Goal: Find specific page/section: Find specific page/section

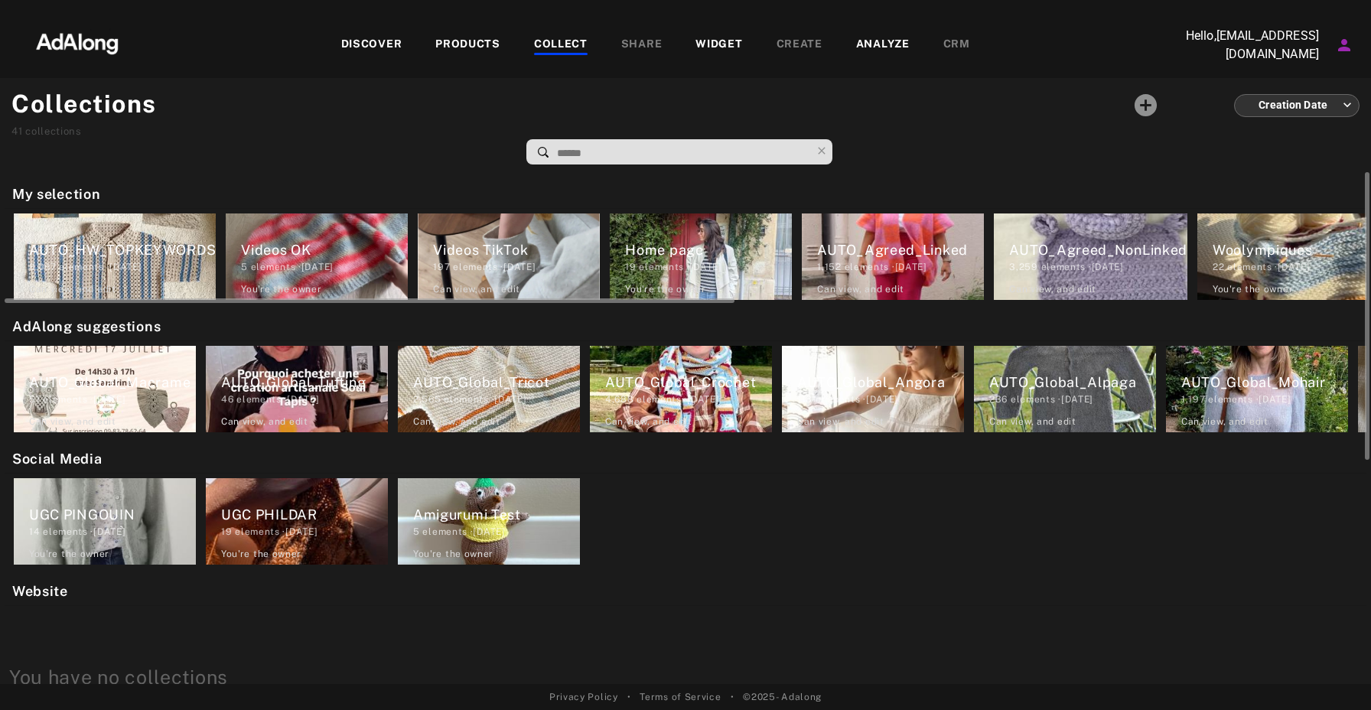
click at [1079, 249] on div "AUTO_Agreed_NonLinked" at bounding box center [1098, 249] width 178 height 21
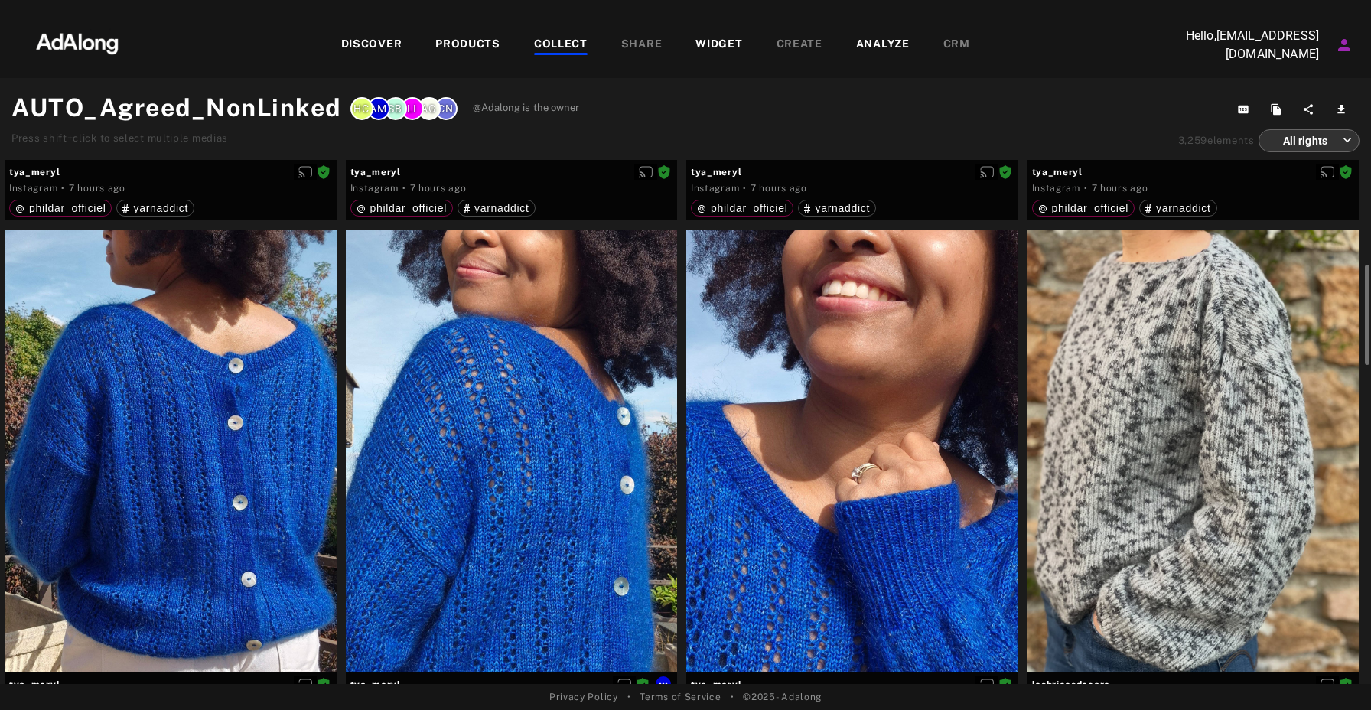
scroll to position [471, 0]
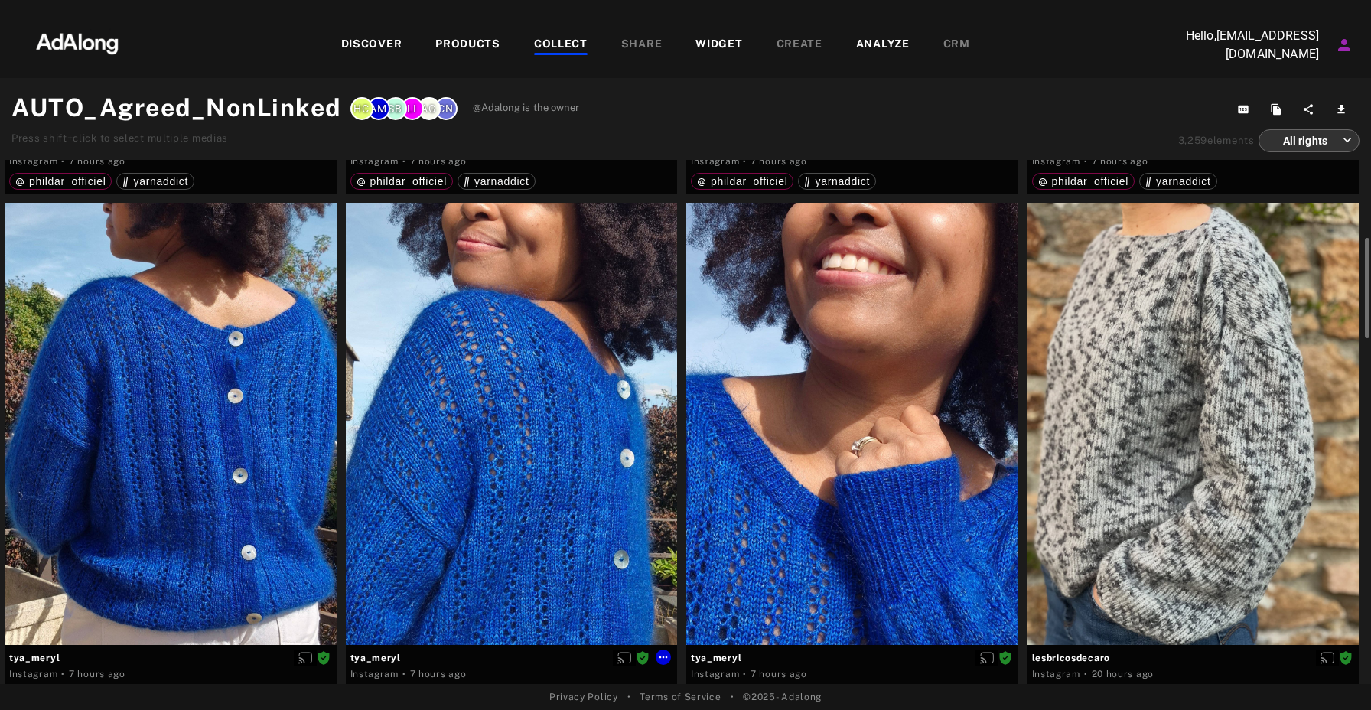
click at [533, 417] on div at bounding box center [512, 424] width 332 height 442
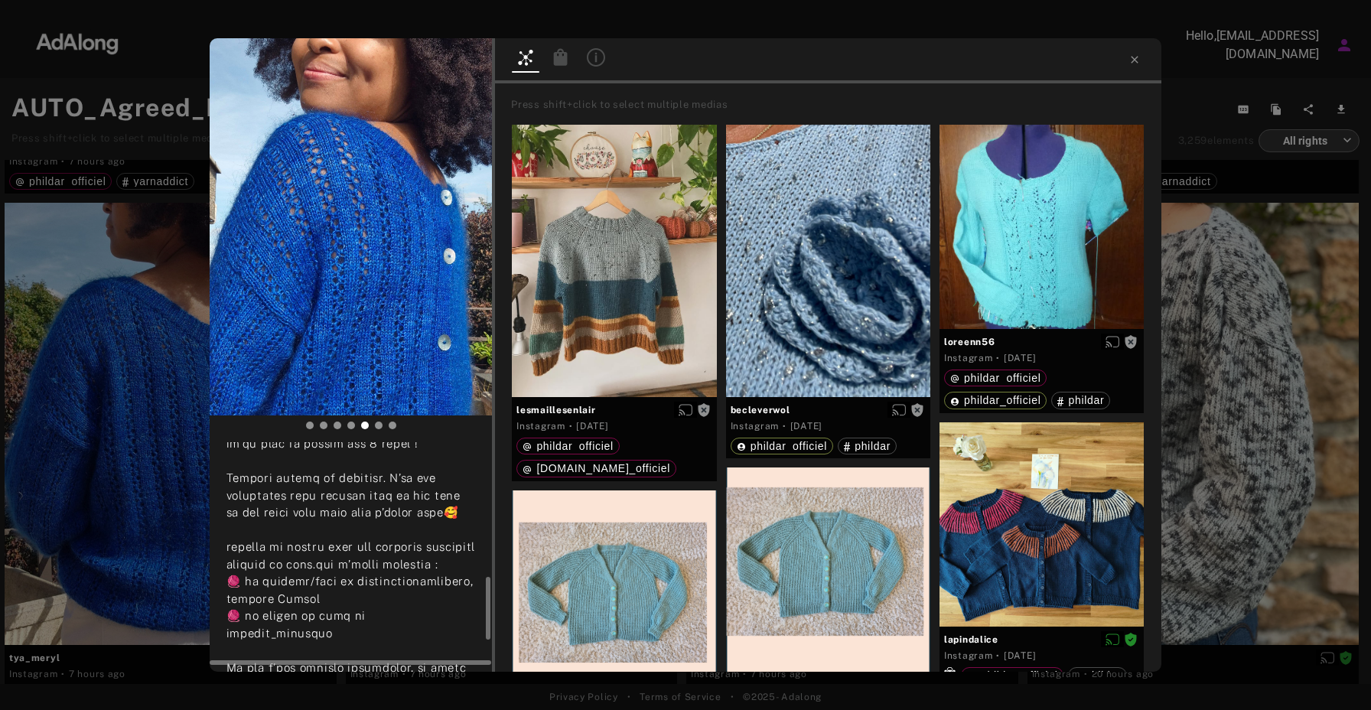
scroll to position [522, 0]
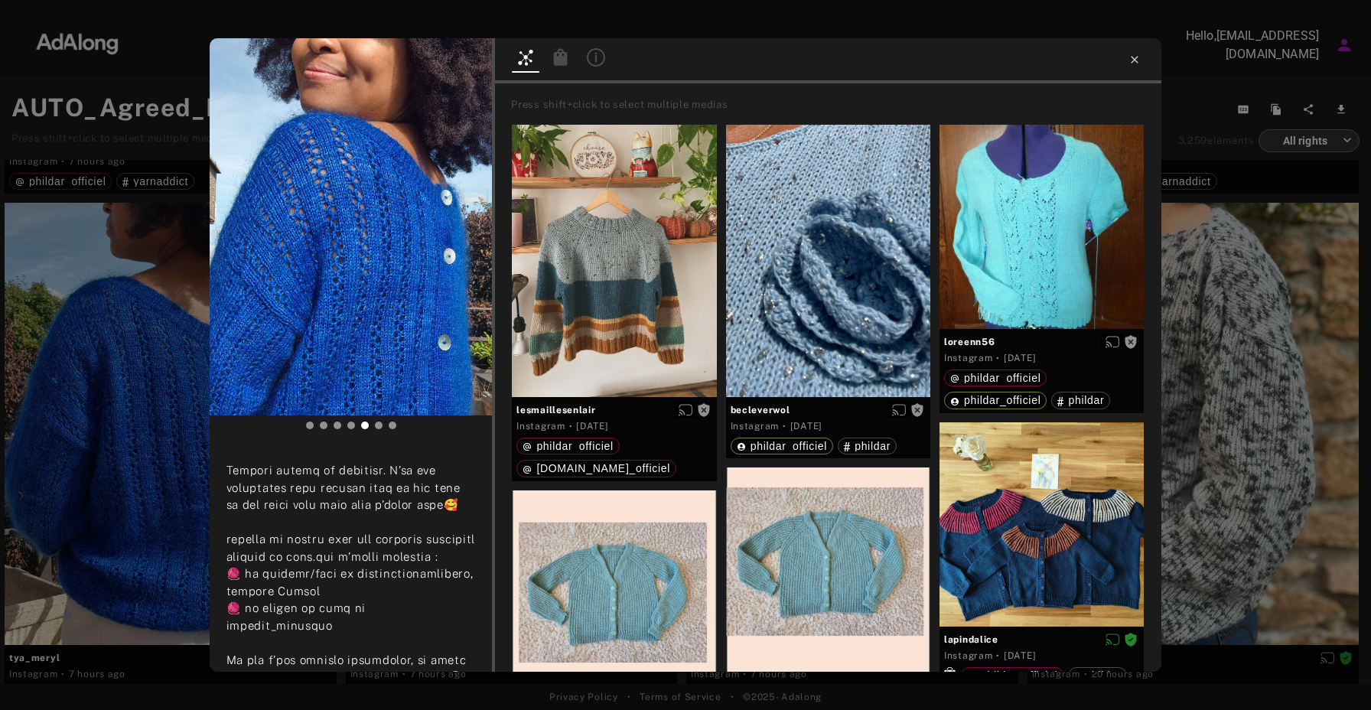
click at [1133, 58] on icon at bounding box center [1134, 59] width 7 height 7
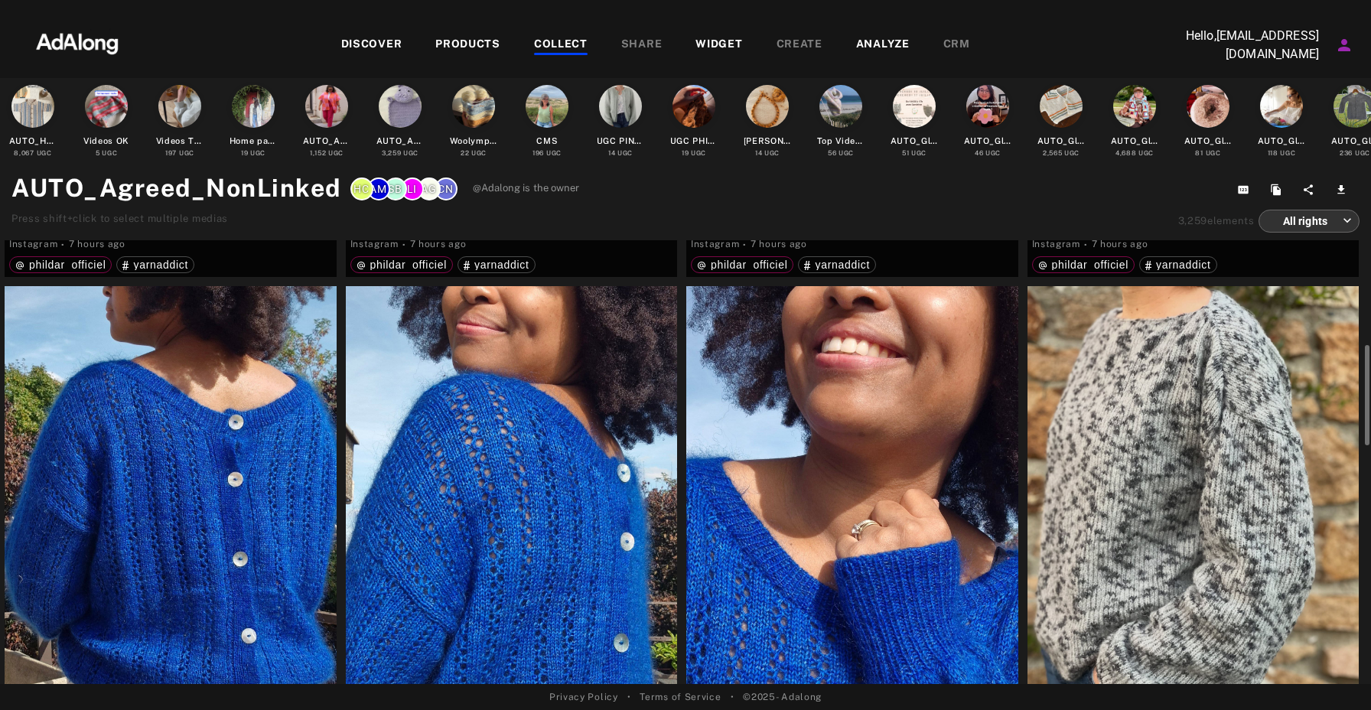
scroll to position [446, 0]
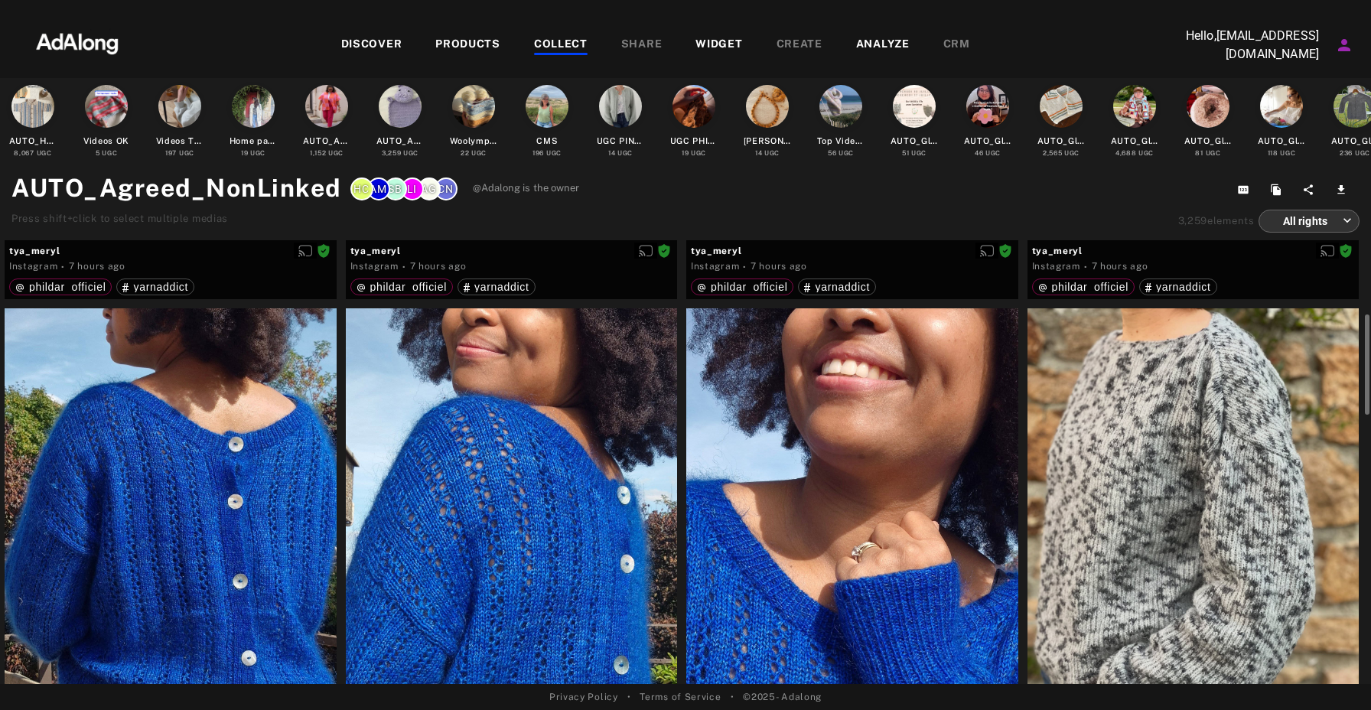
click at [1216, 469] on div at bounding box center [1193, 529] width 332 height 442
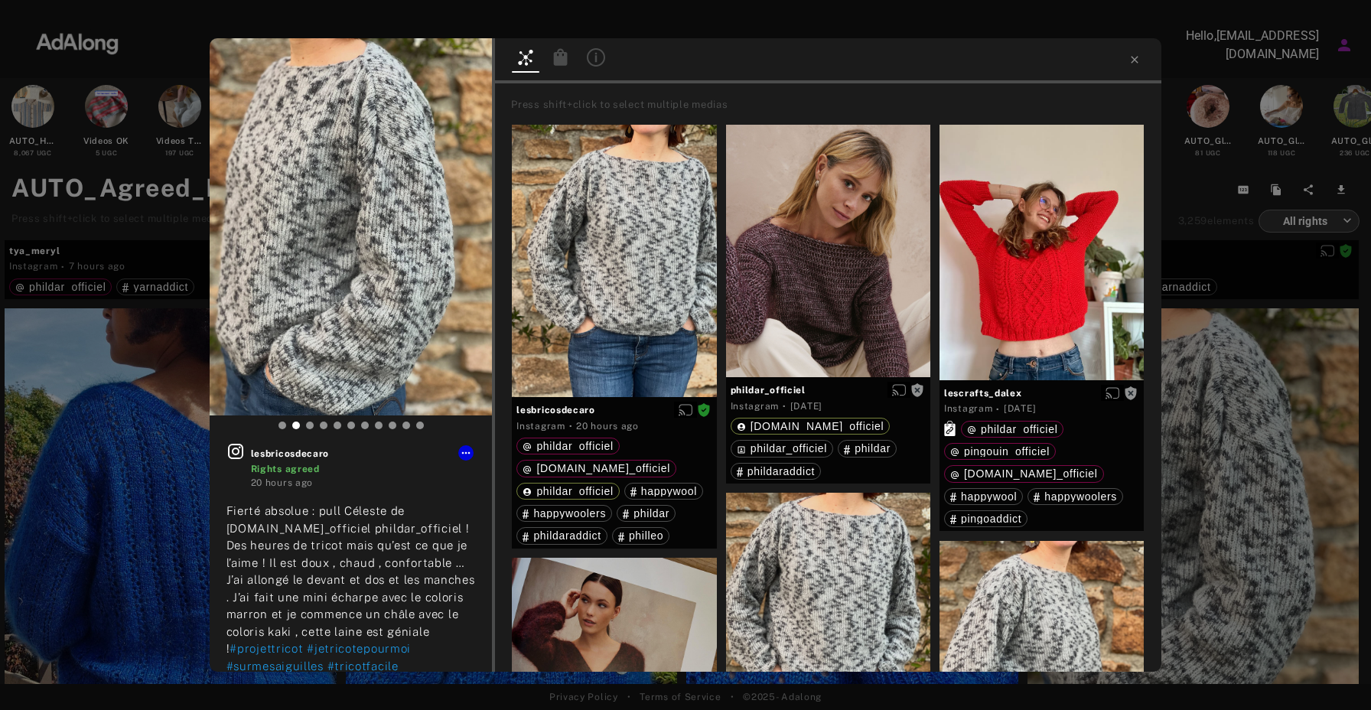
click at [567, 56] on icon at bounding box center [561, 56] width 14 height 17
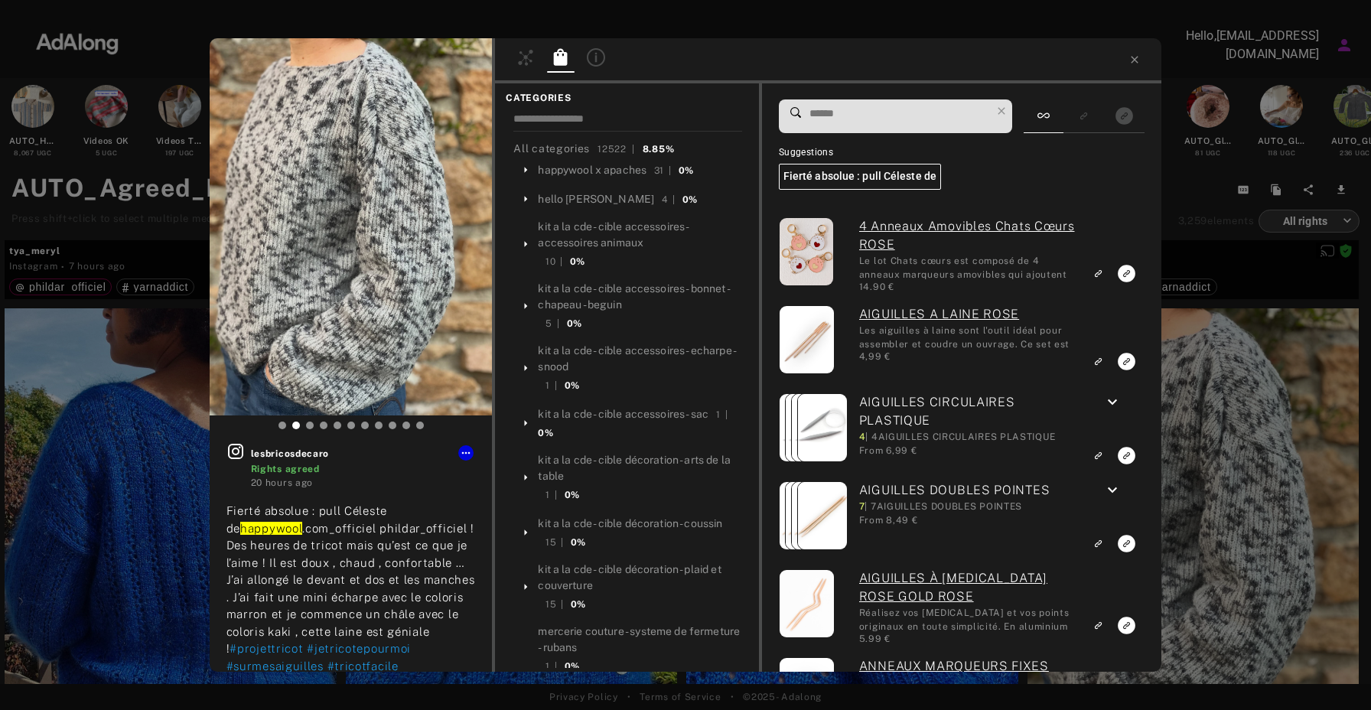
click at [893, 113] on input at bounding box center [900, 113] width 184 height 21
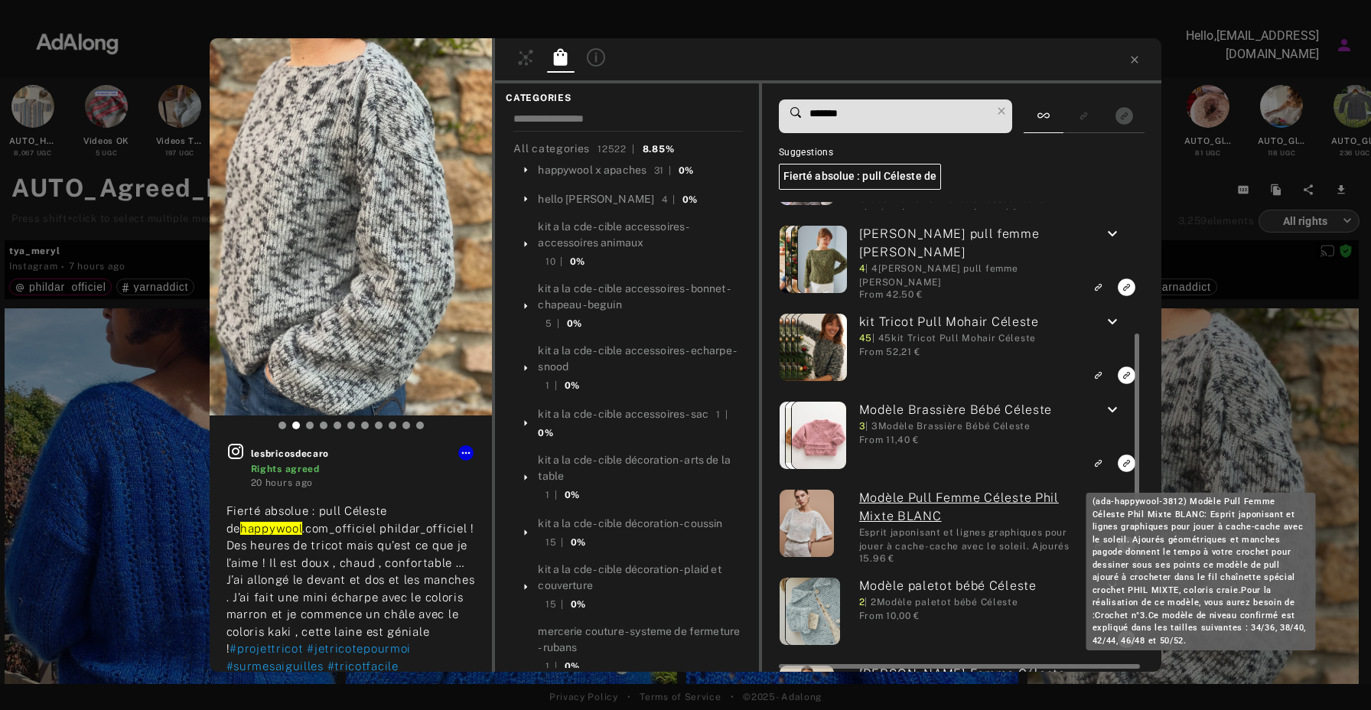
scroll to position [255, 0]
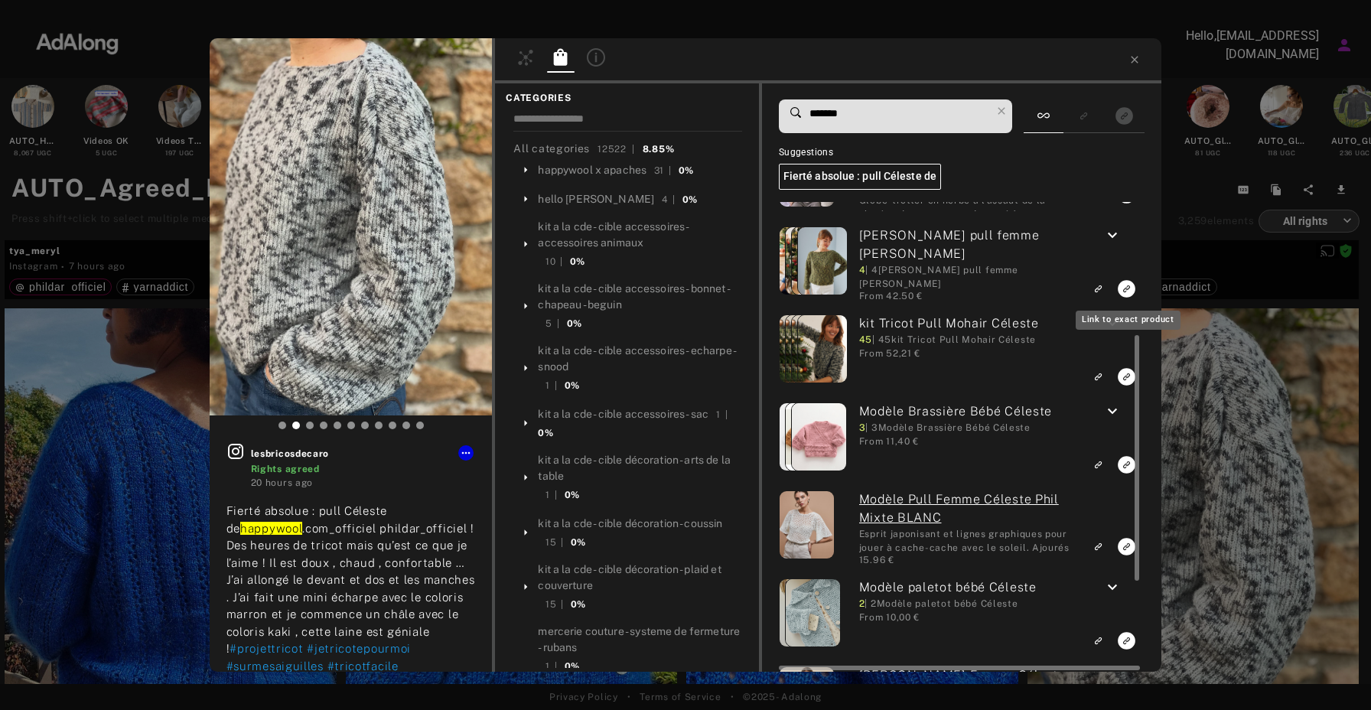
type input "*******"
click at [1125, 288] on rect "Link to exact product" at bounding box center [1126, 288] width 19 height 19
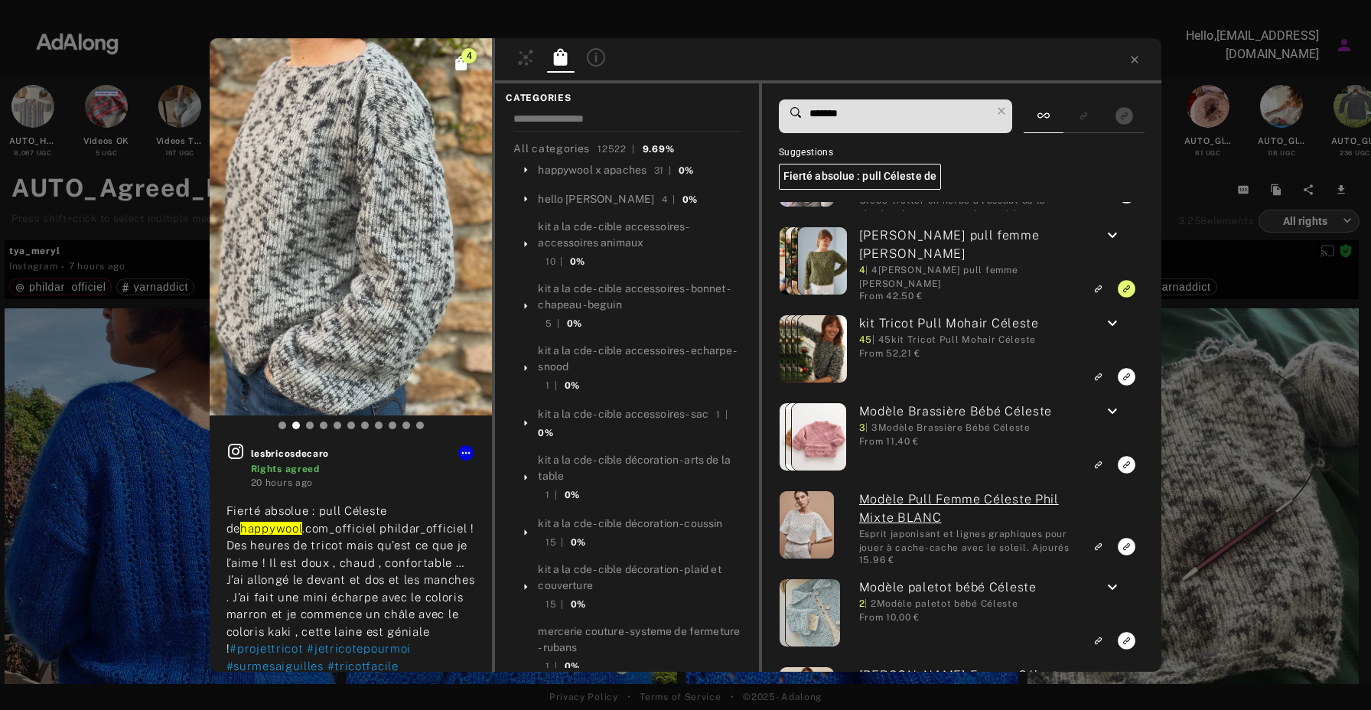
drag, startPoint x: 864, startPoint y: 116, endPoint x: 767, endPoint y: 118, distance: 97.2
click at [767, 118] on div "******* Suggestions Fierté absolue : pull Céleste de Modèle Pull Femme Céleste …" at bounding box center [962, 377] width 400 height 588
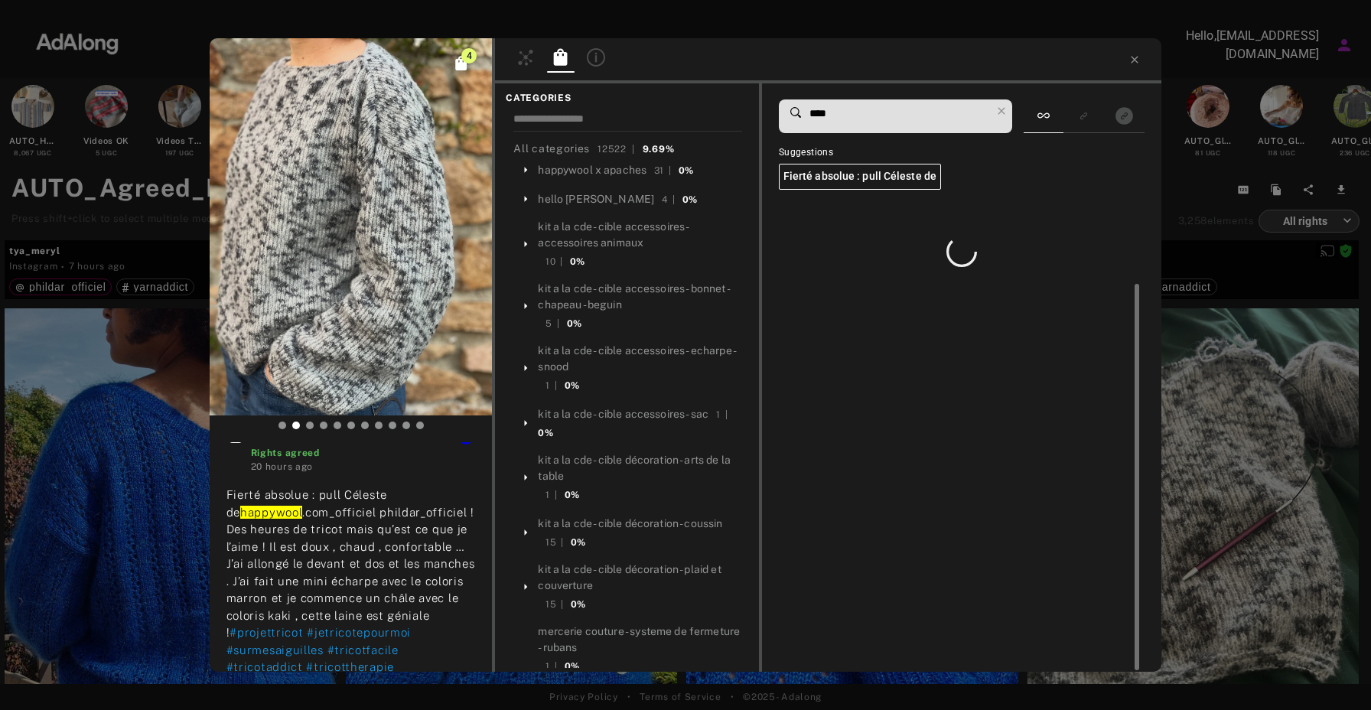
scroll to position [0, 0]
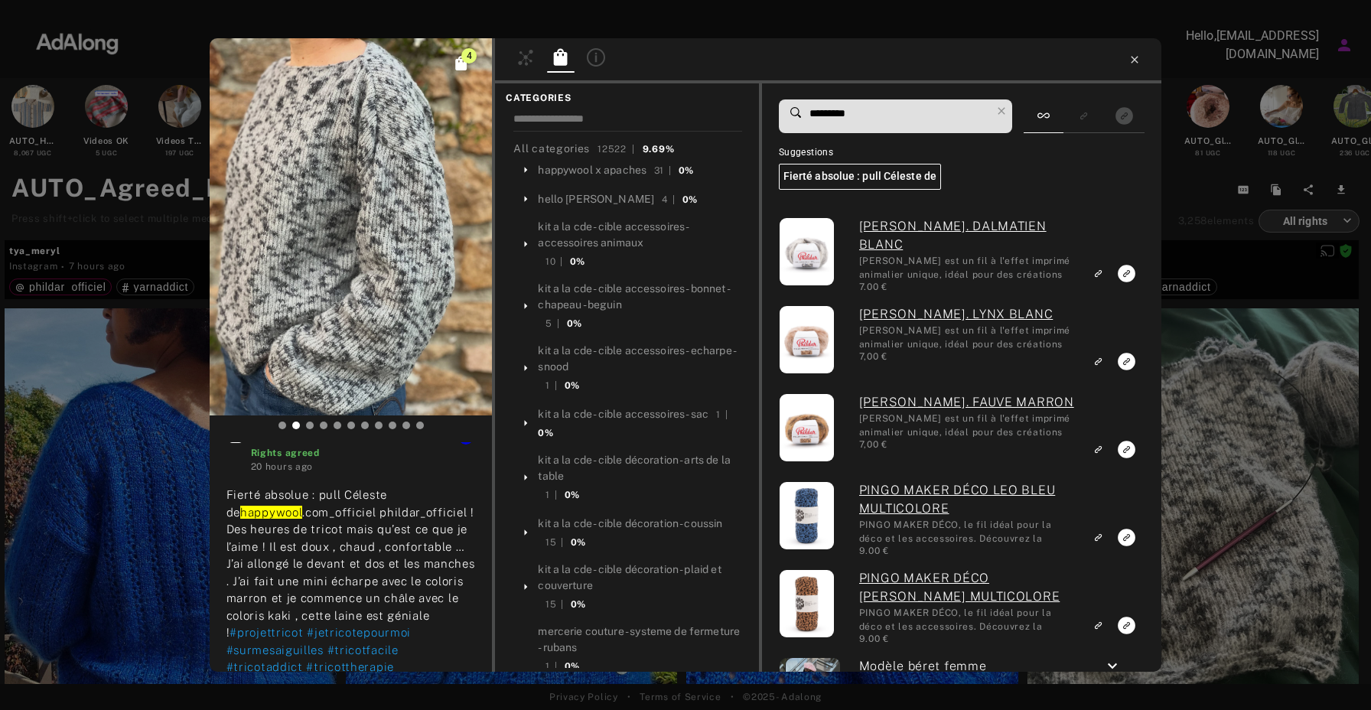
type input "*********"
click at [1140, 57] on icon at bounding box center [1134, 60] width 12 height 12
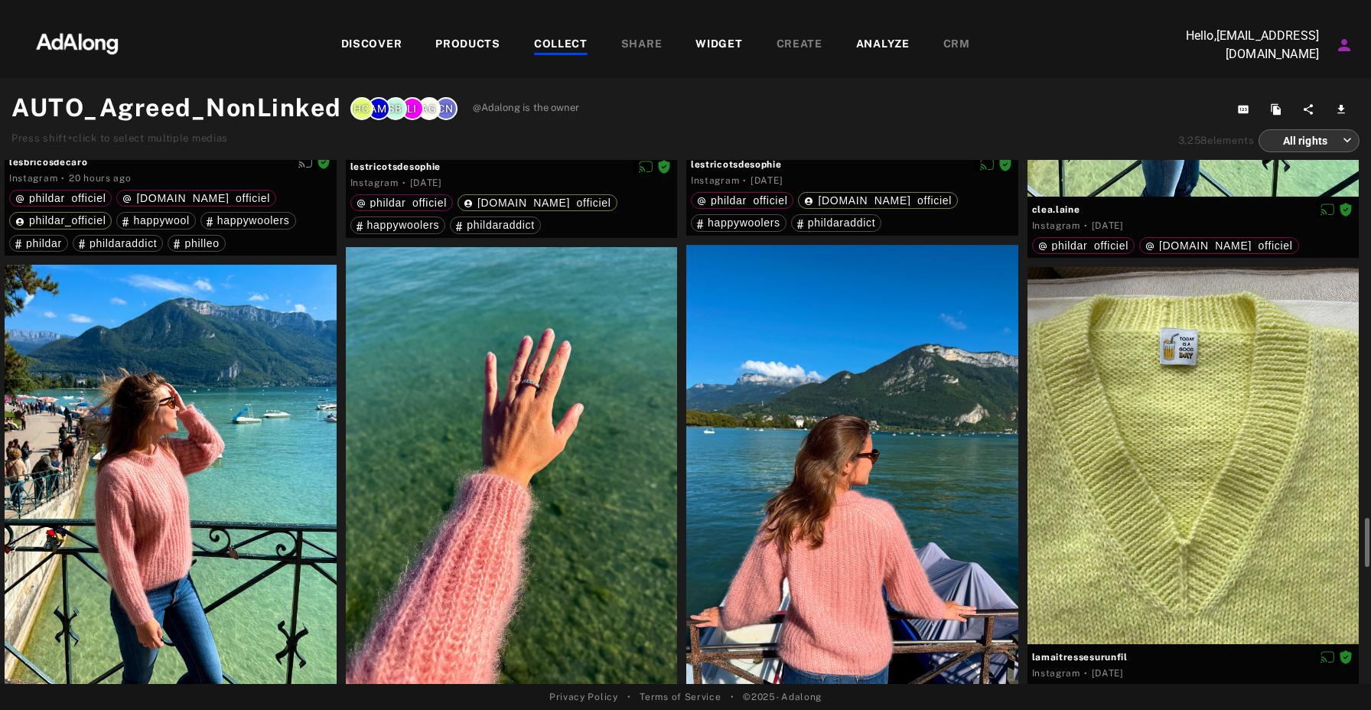
scroll to position [2737, 0]
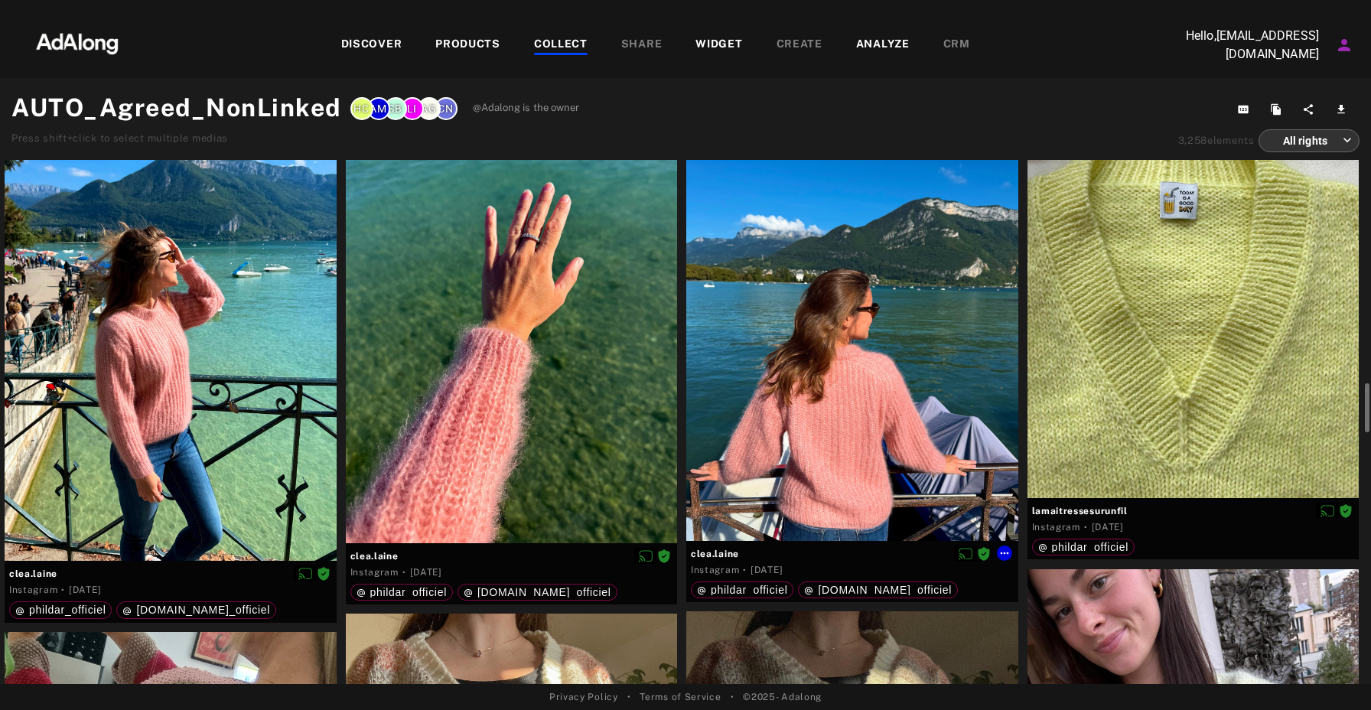
click at [851, 393] on div at bounding box center [852, 320] width 332 height 442
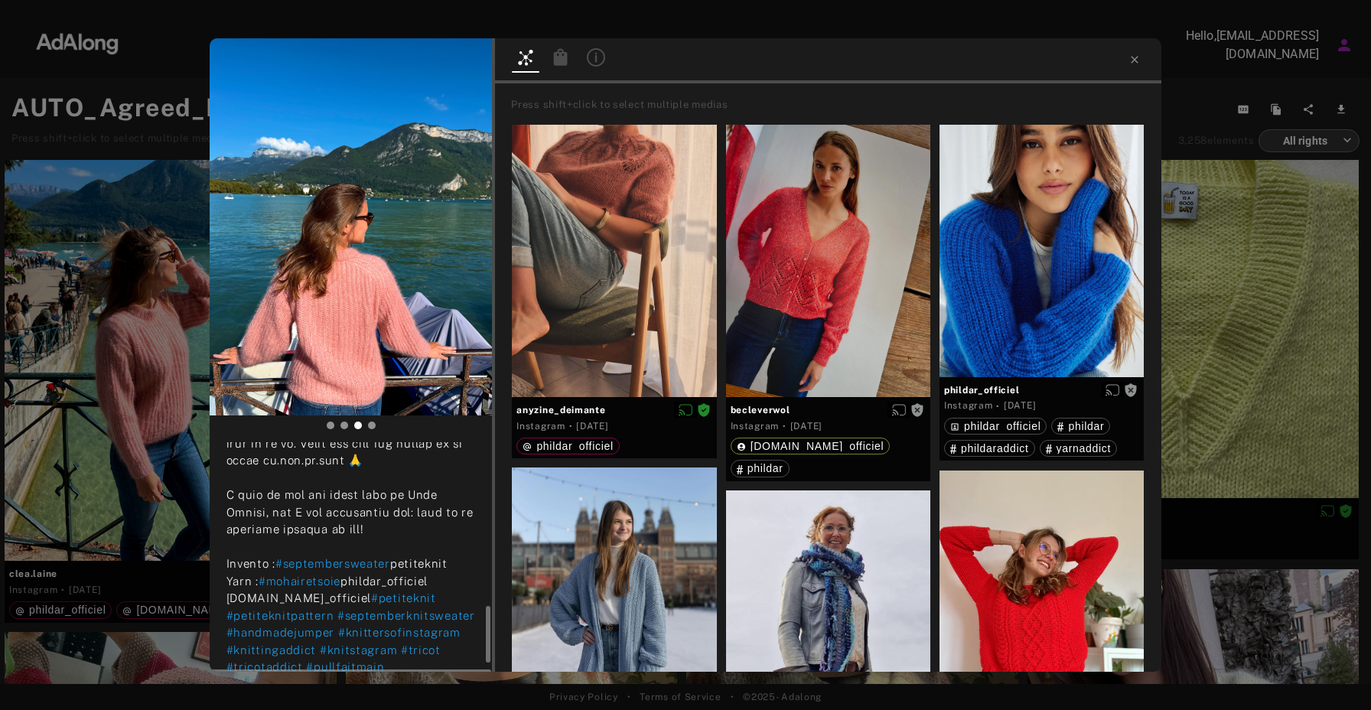
scroll to position [646, 0]
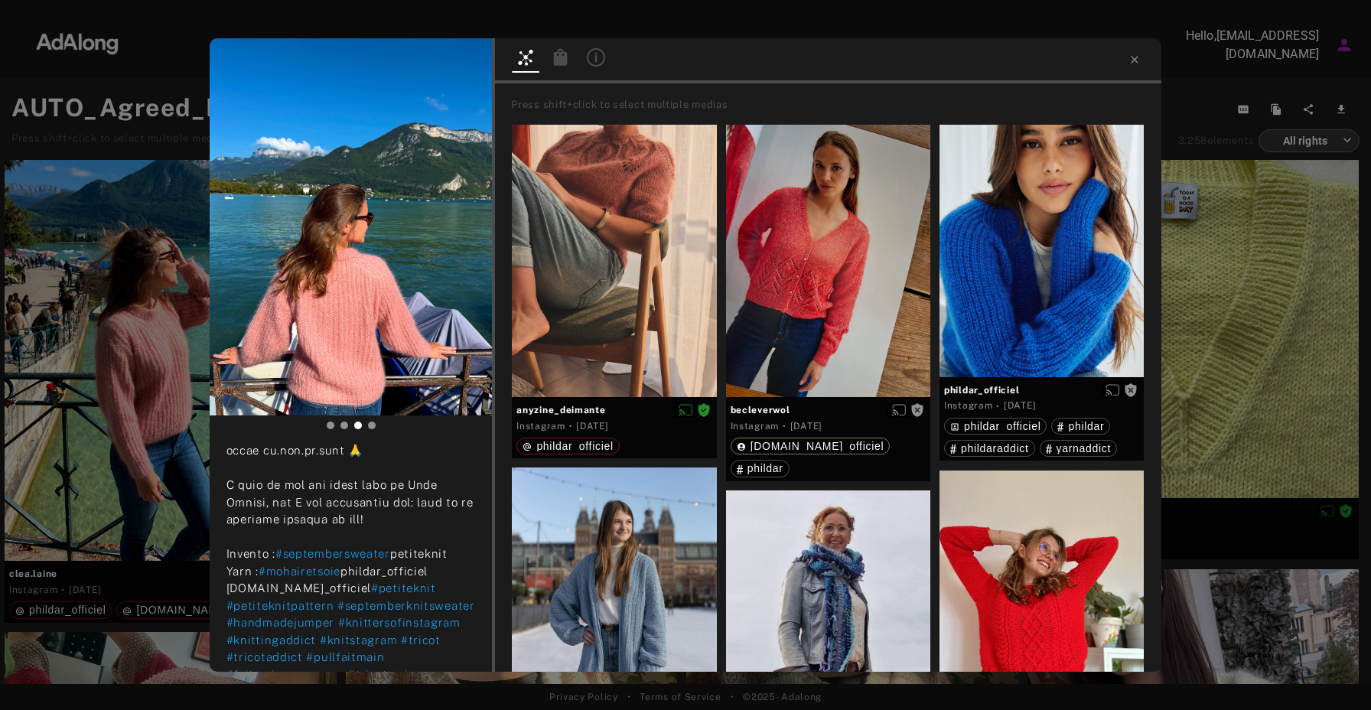
click at [564, 60] on icon at bounding box center [561, 56] width 14 height 17
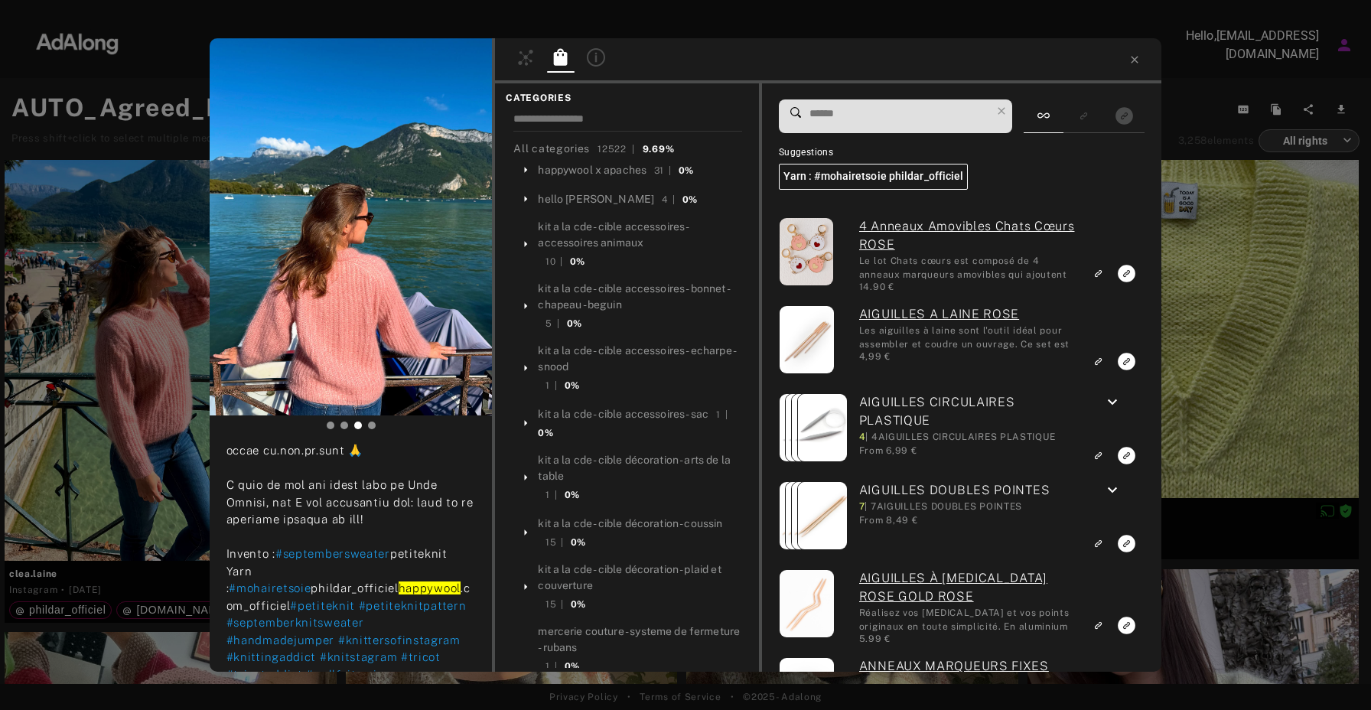
click at [827, 115] on input at bounding box center [900, 113] width 184 height 21
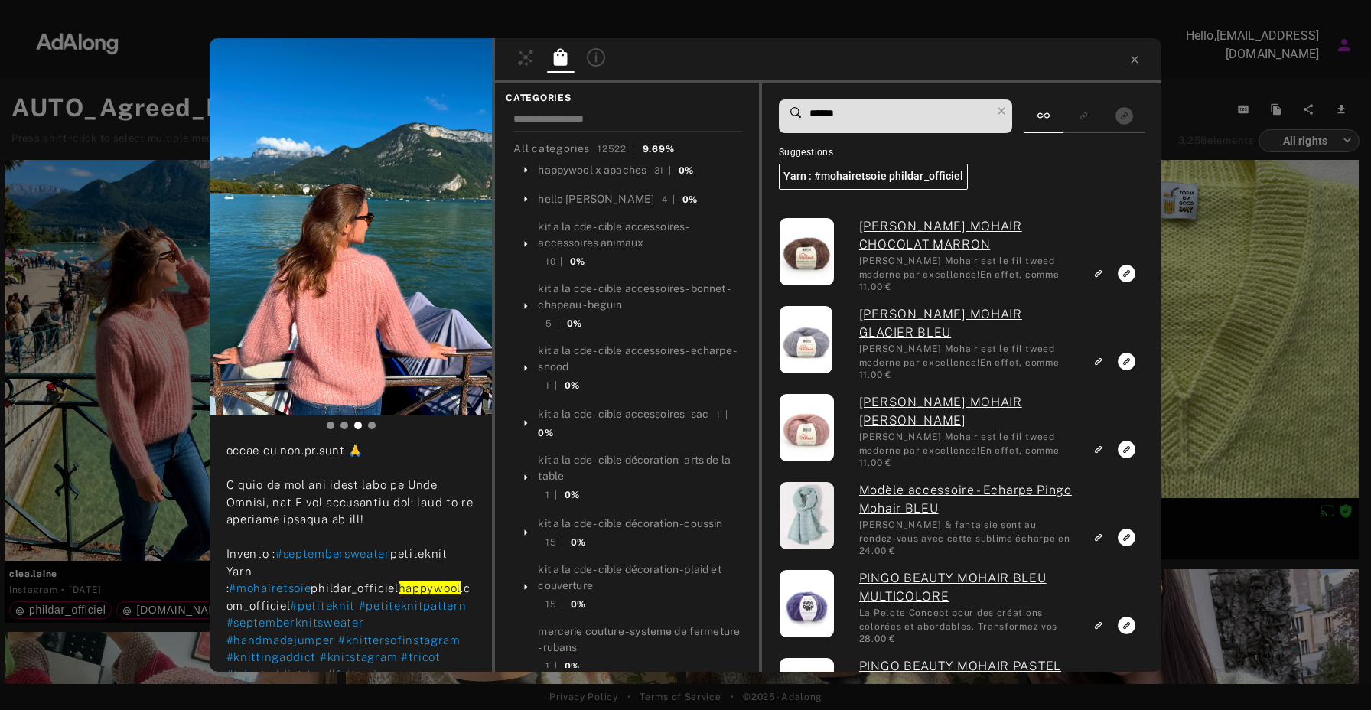
type input "******"
click at [1136, 58] on icon at bounding box center [1134, 59] width 7 height 7
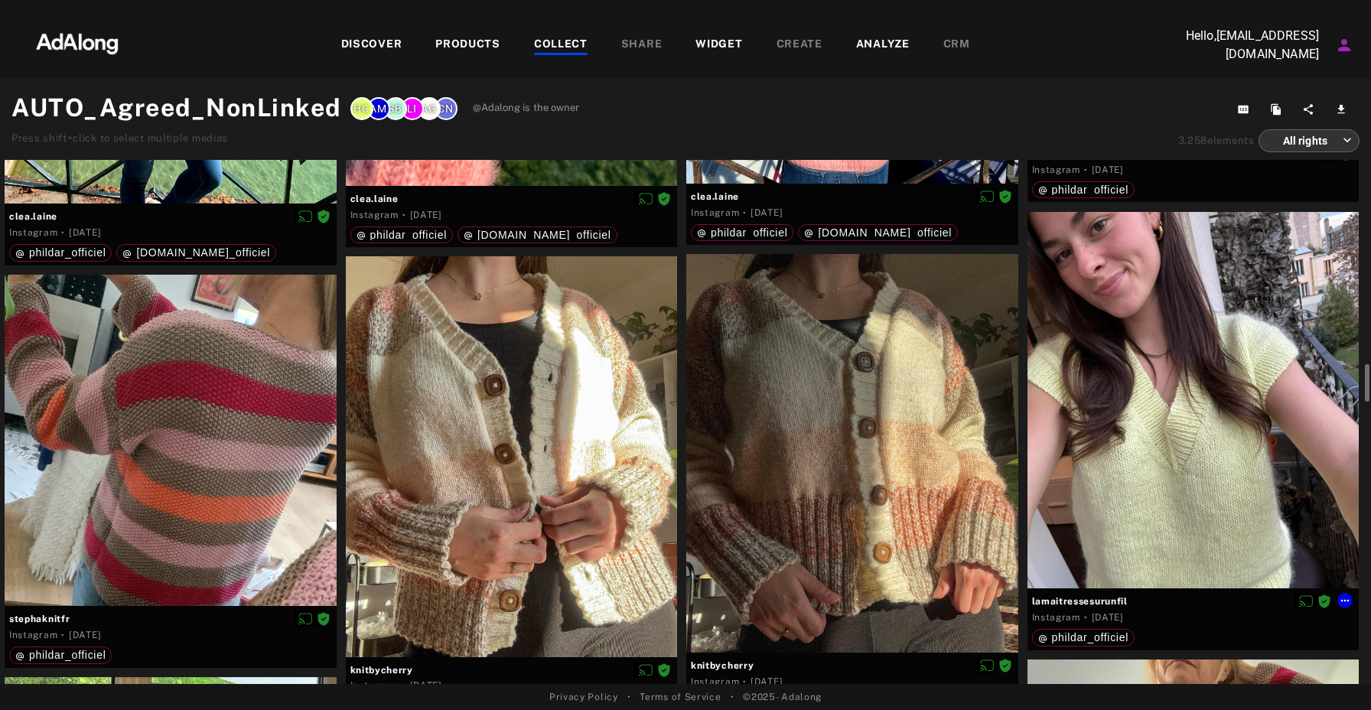
scroll to position [3121, 0]
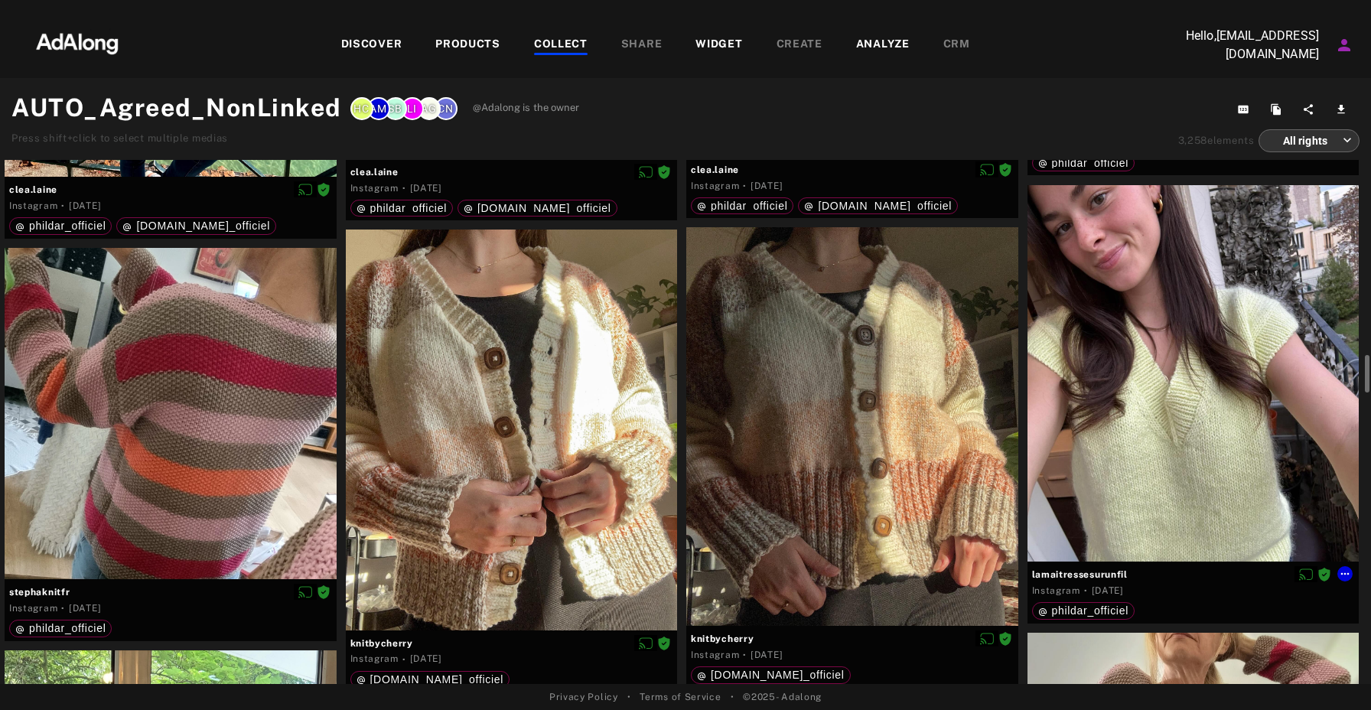
click at [1127, 386] on div at bounding box center [1193, 373] width 332 height 377
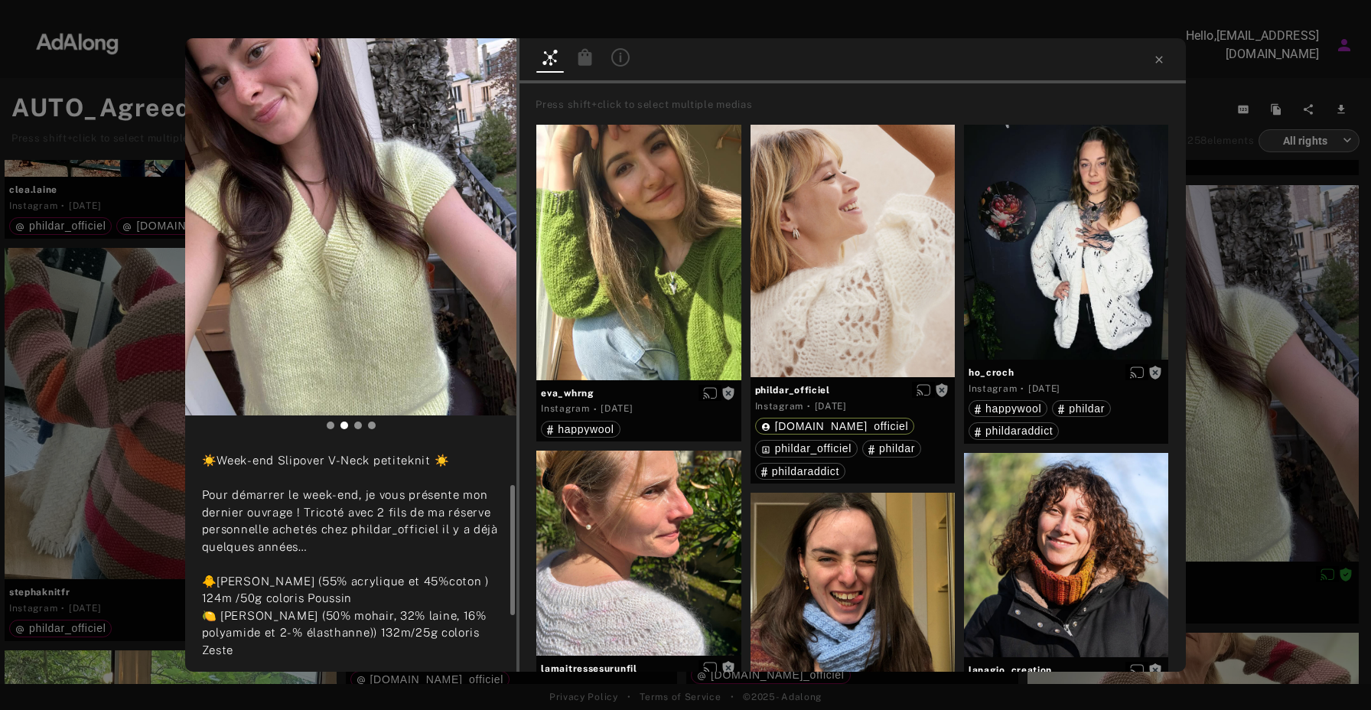
scroll to position [67, 0]
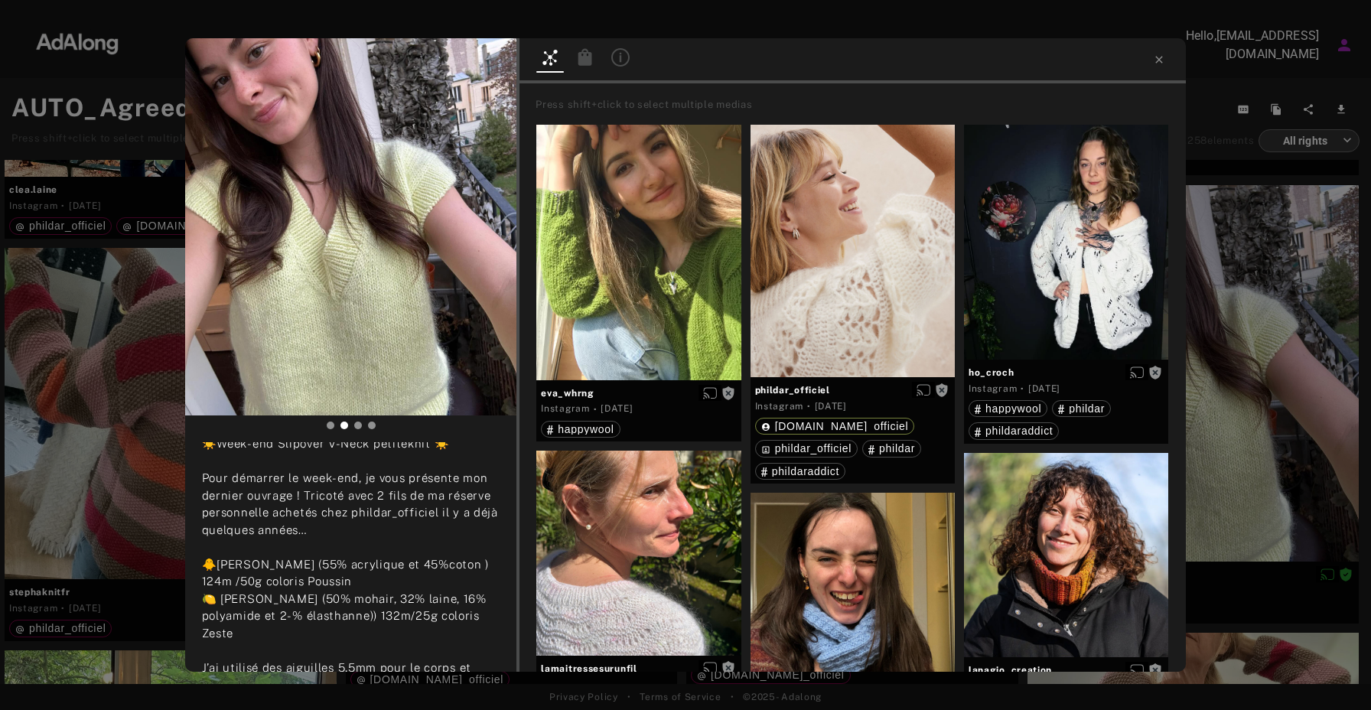
click at [591, 57] on icon at bounding box center [585, 56] width 14 height 17
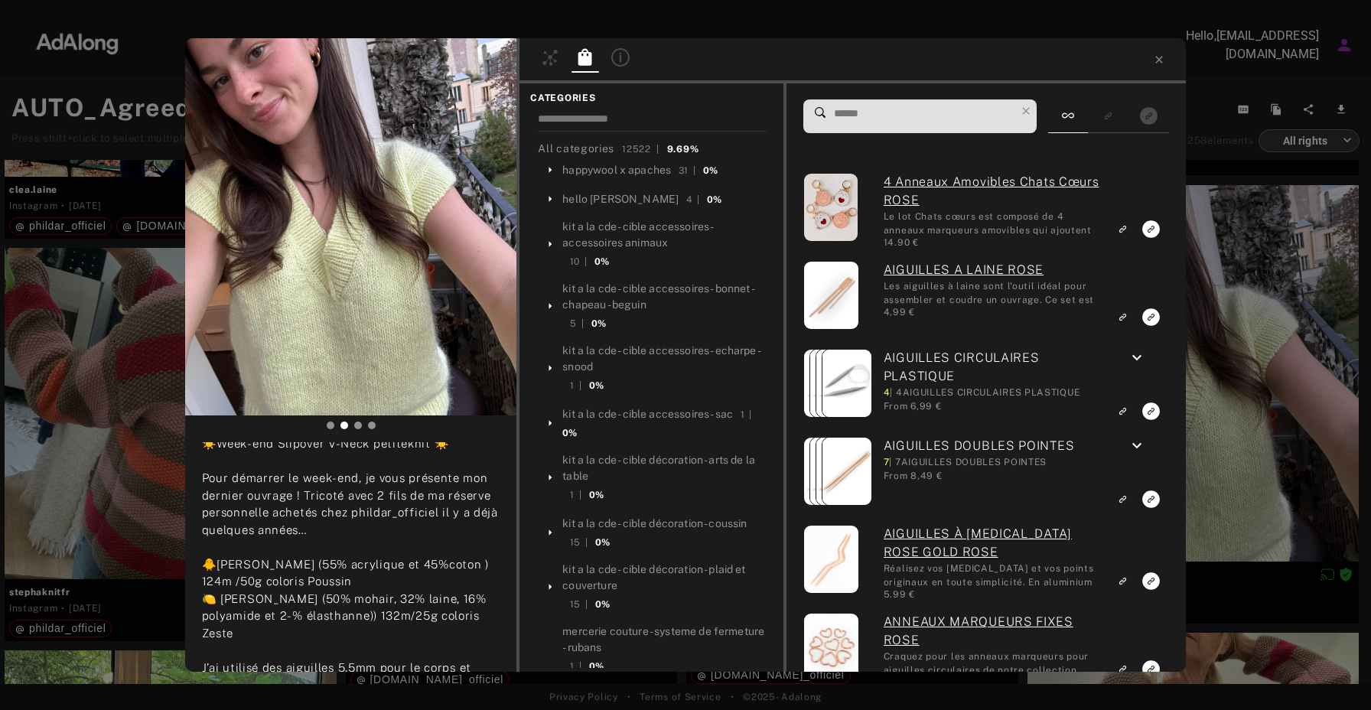
click at [887, 126] on span at bounding box center [924, 116] width 184 height 32
click at [874, 116] on input at bounding box center [924, 113] width 184 height 21
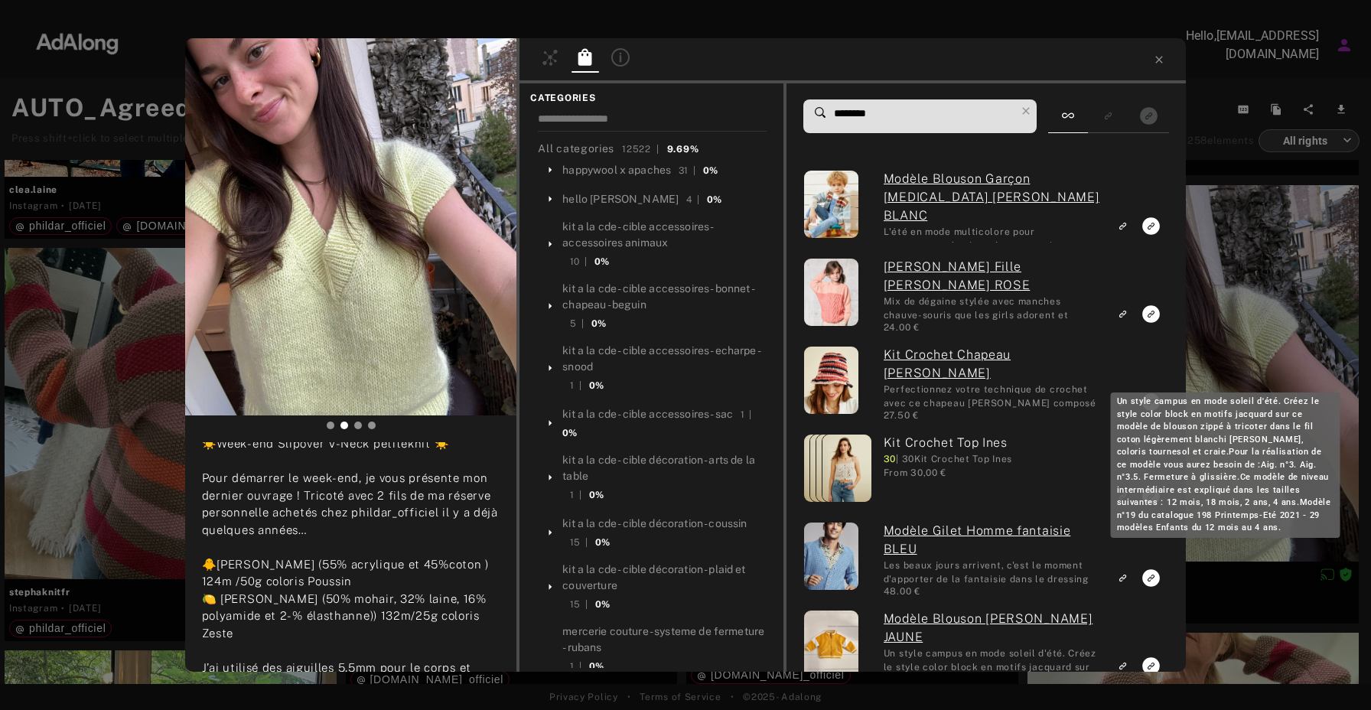
scroll to position [2810, 0]
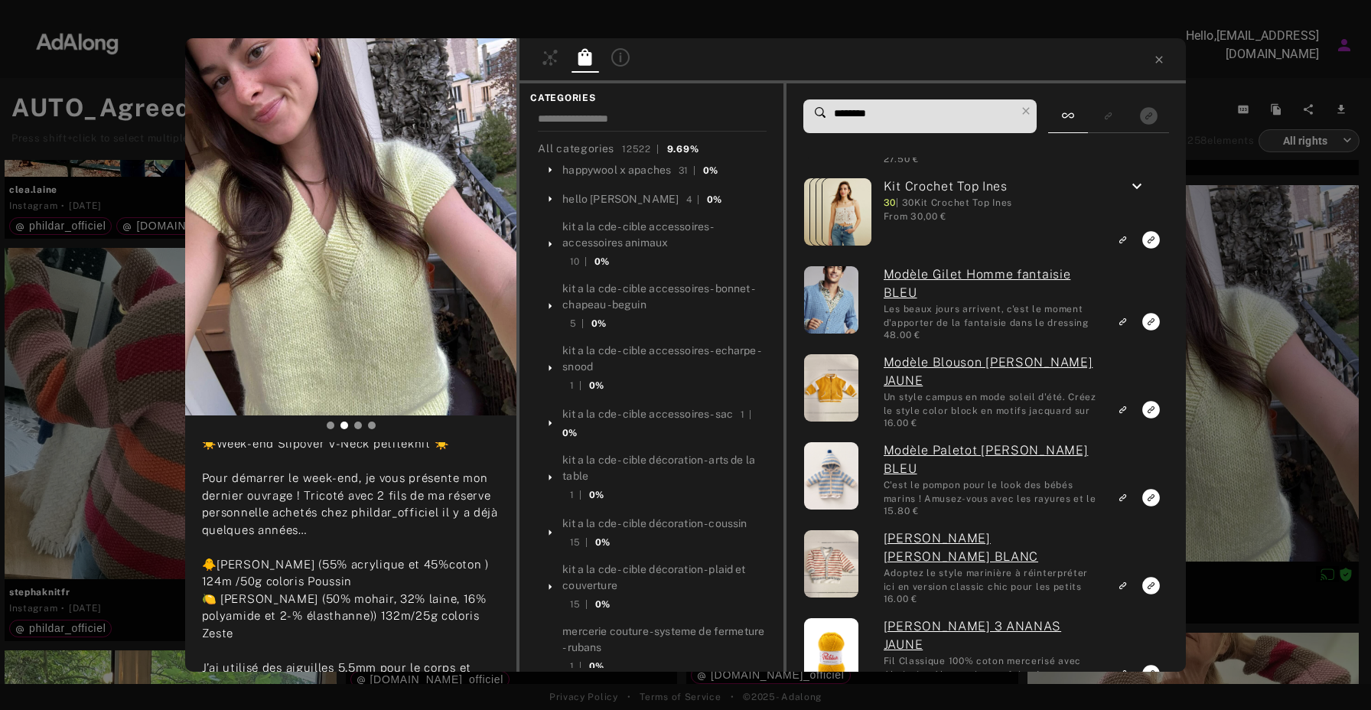
click at [913, 119] on input "********" at bounding box center [924, 113] width 184 height 21
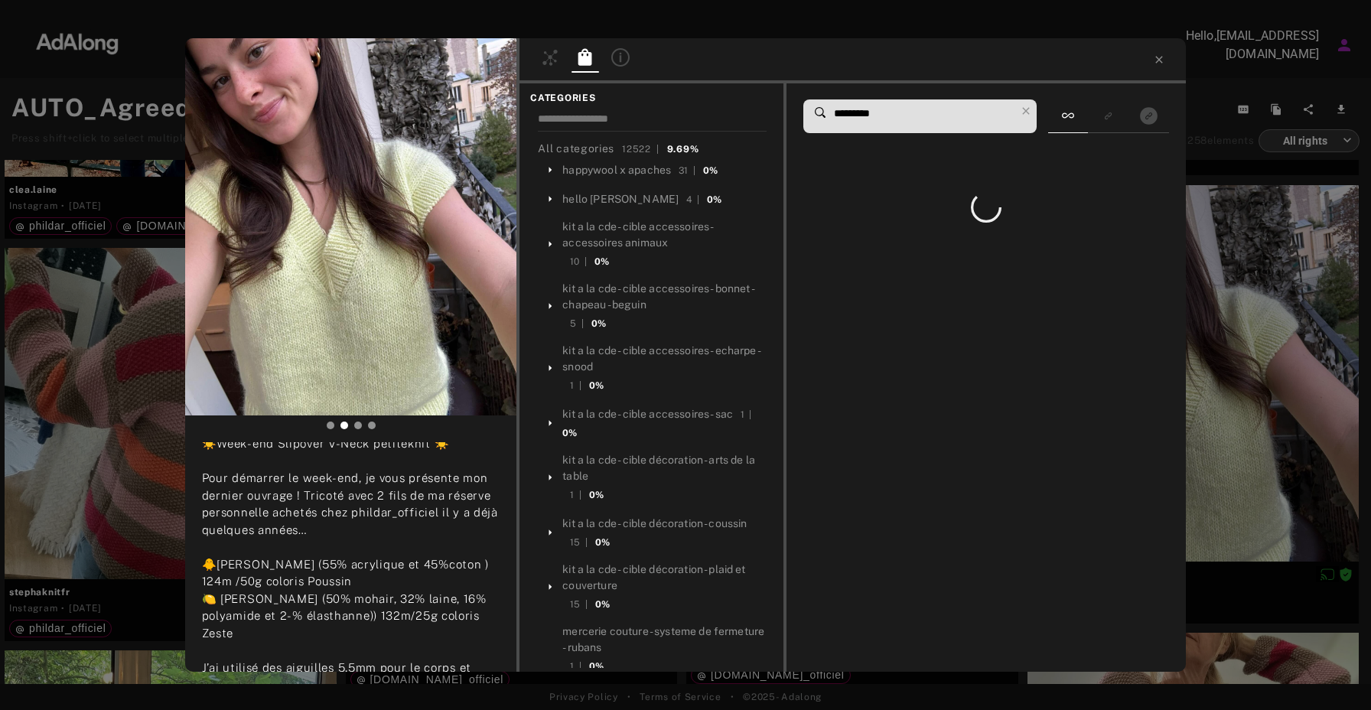
scroll to position [0, 0]
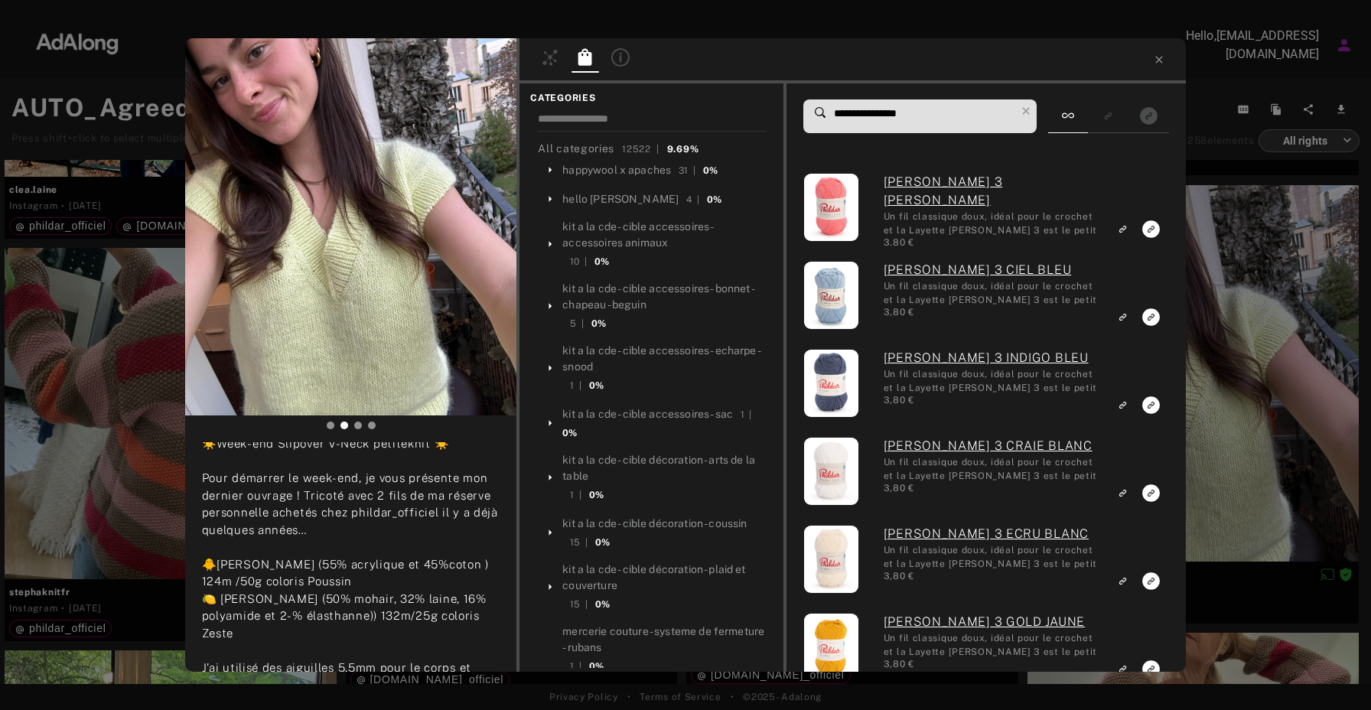
drag, startPoint x: 926, startPoint y: 113, endPoint x: 768, endPoint y: 112, distance: 157.6
click at [768, 112] on div "**********" at bounding box center [852, 377] width 666 height 588
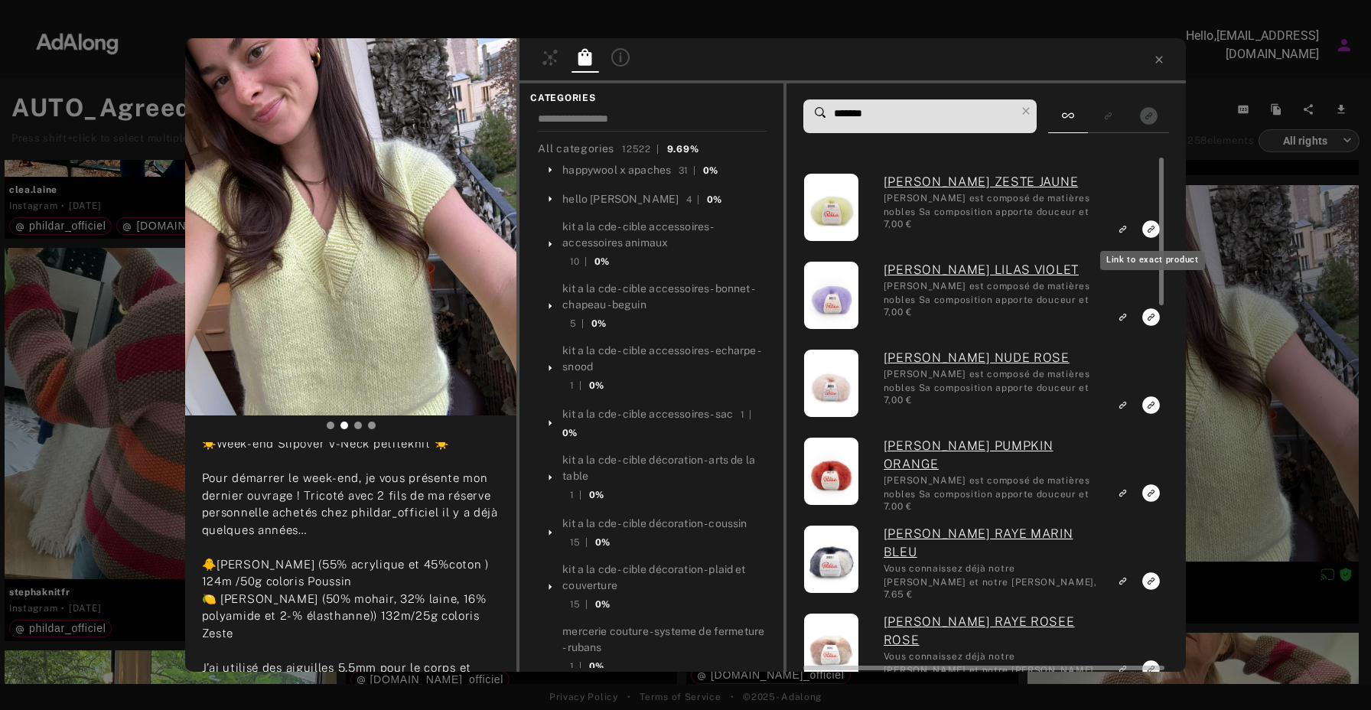
type input "*******"
click at [1148, 226] on icon "Link to exact product" at bounding box center [1151, 229] width 18 height 18
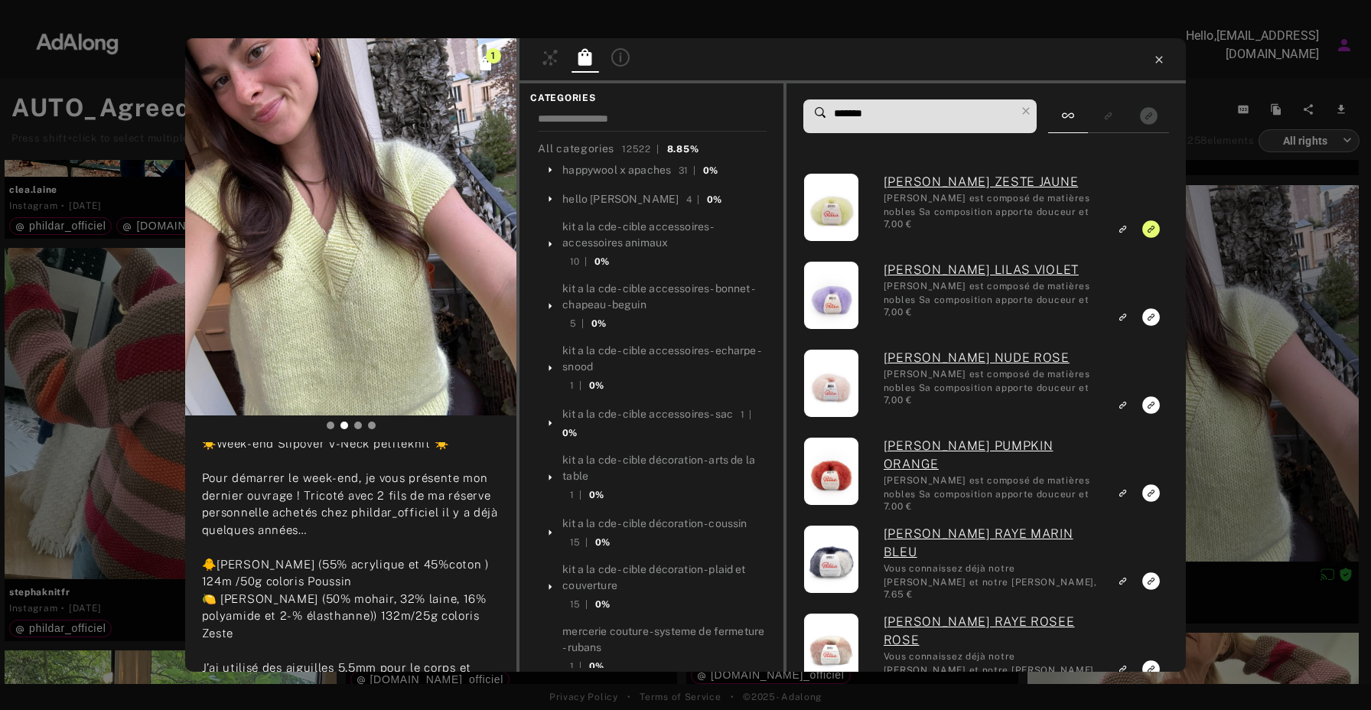
click at [1159, 57] on icon at bounding box center [1159, 60] width 12 height 12
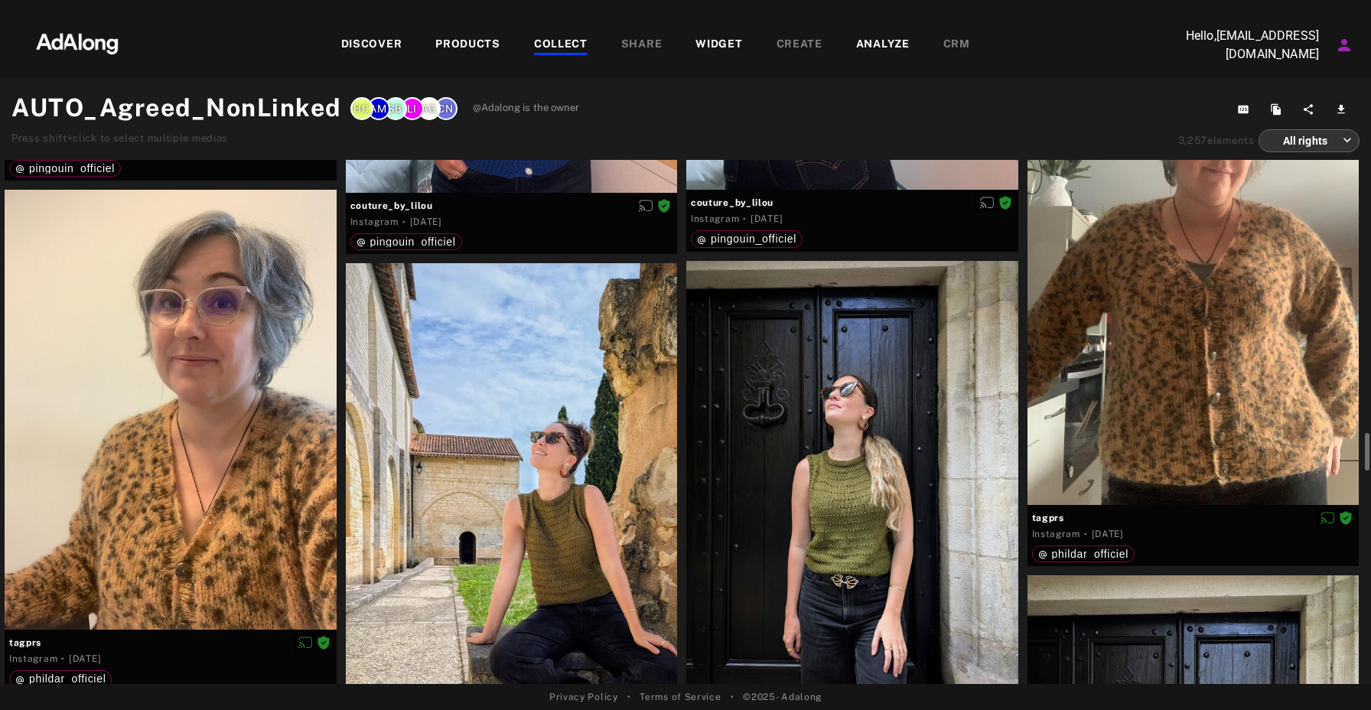
scroll to position [4154, 0]
